Goal: Find specific page/section

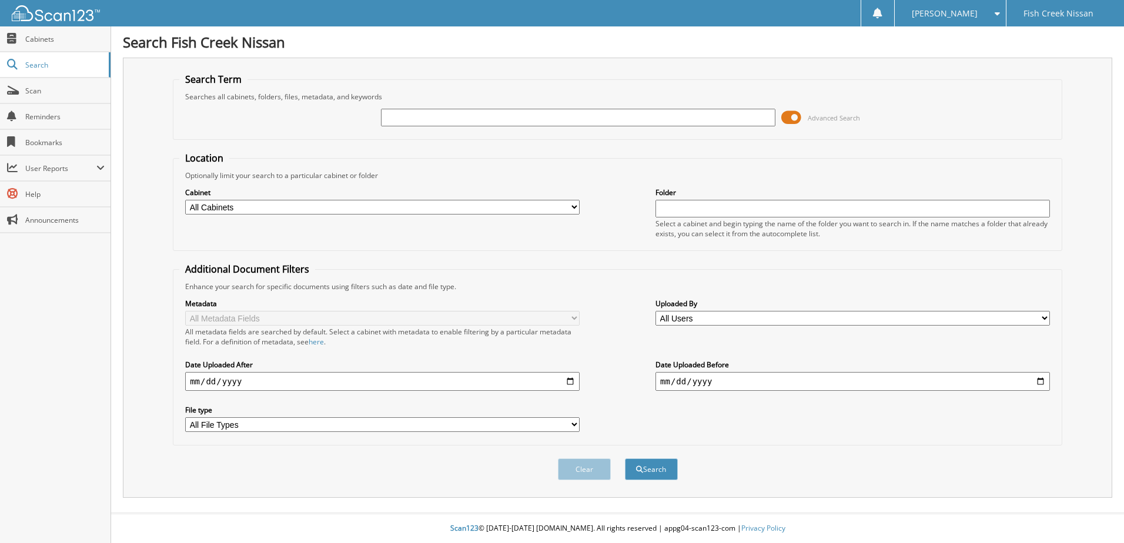
click at [503, 116] on input "text" at bounding box center [578, 118] width 394 height 18
type input "22050710"
click at [625, 459] on button "Search" at bounding box center [651, 470] width 53 height 22
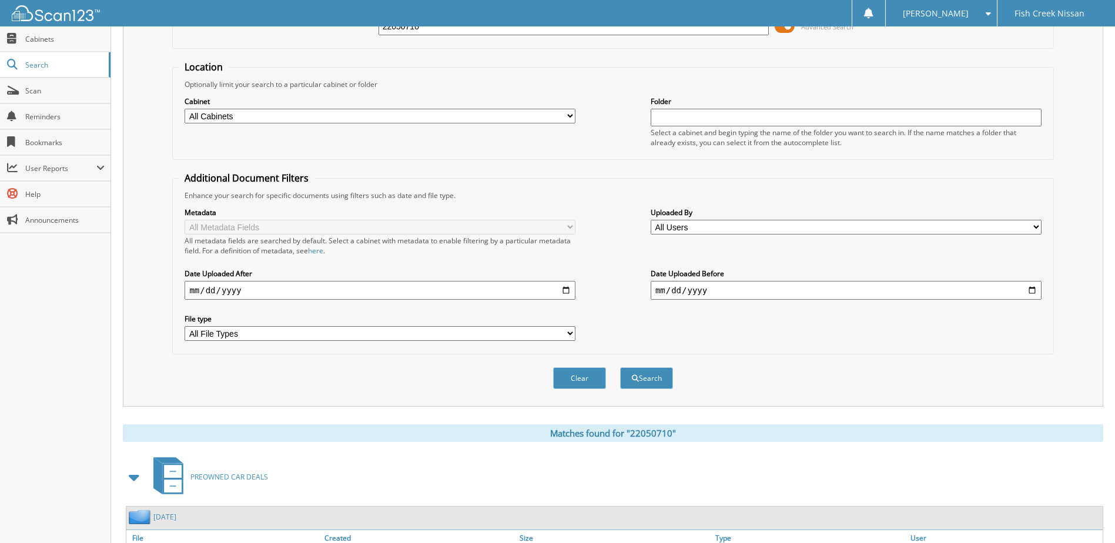
scroll to position [235, 0]
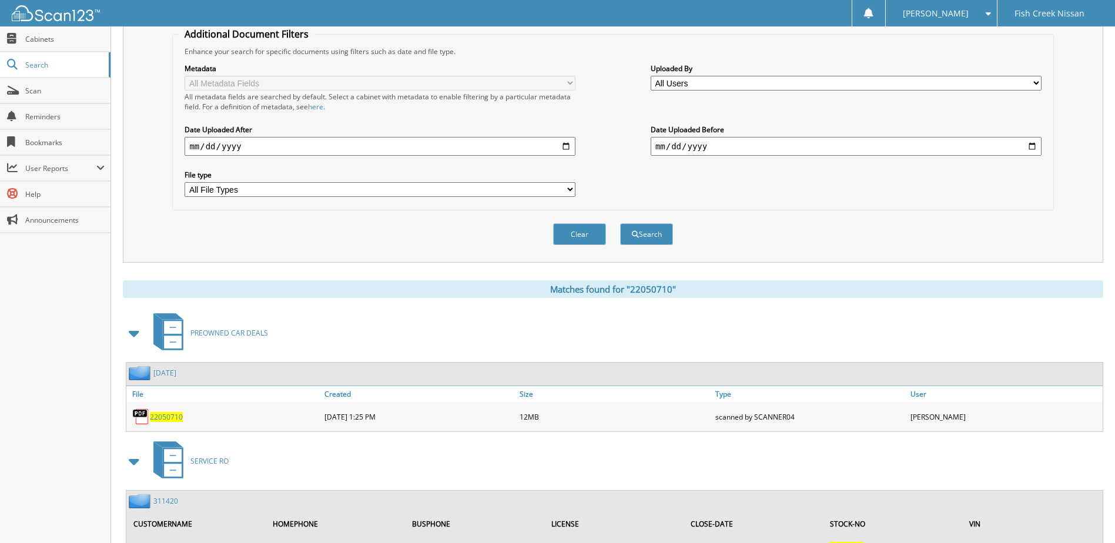
click at [162, 421] on span "22050710" at bounding box center [166, 417] width 33 height 10
